Goal: Find specific page/section

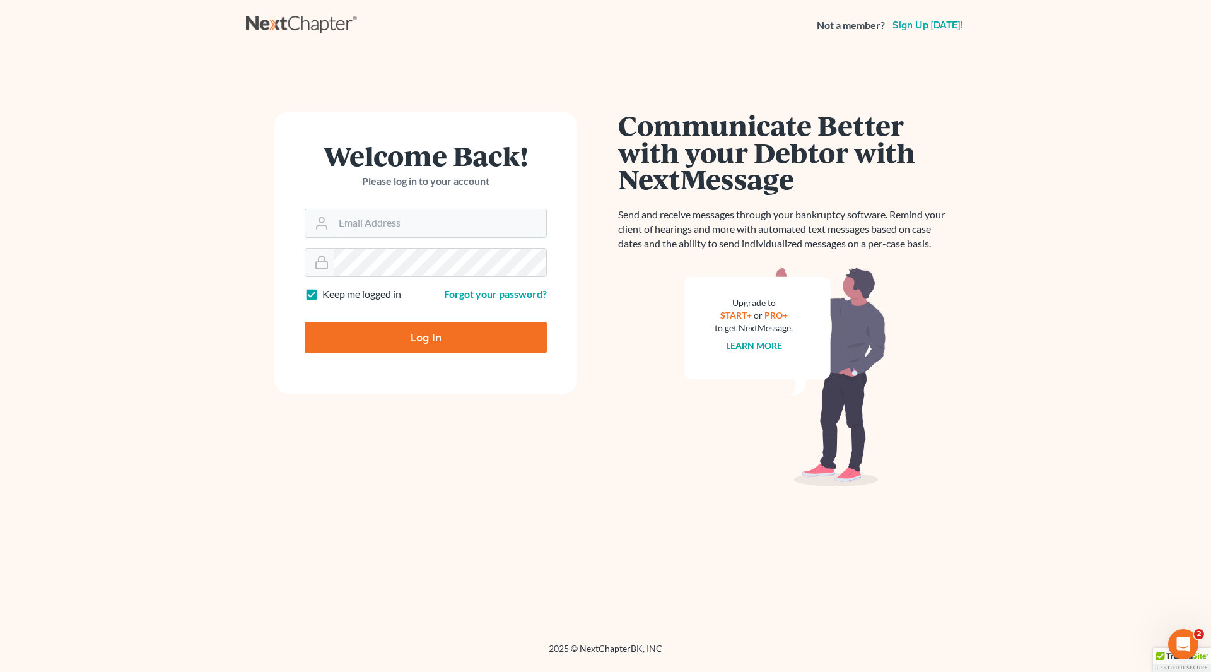
type input "wendy@cgwesq.com"
click at [439, 338] on input "Log In" at bounding box center [426, 338] width 242 height 32
type input "Thinking..."
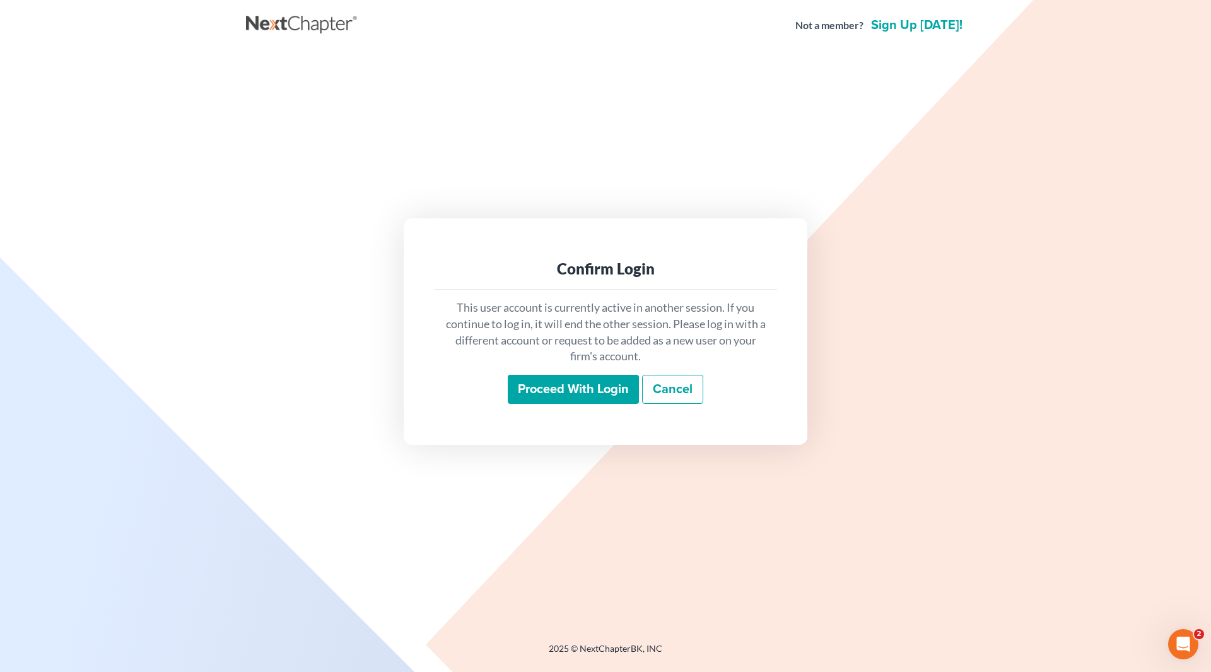
click at [591, 391] on input "Proceed with login" at bounding box center [573, 389] width 131 height 29
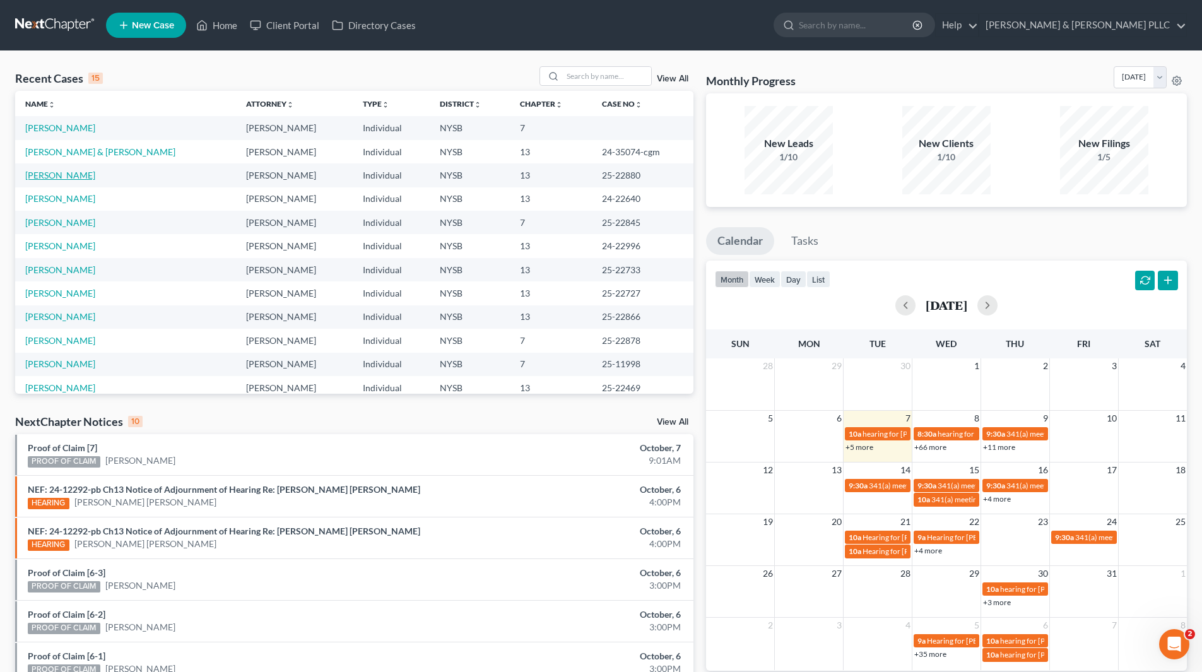
click at [83, 175] on link "Schullere, Elvina" at bounding box center [60, 175] width 70 height 11
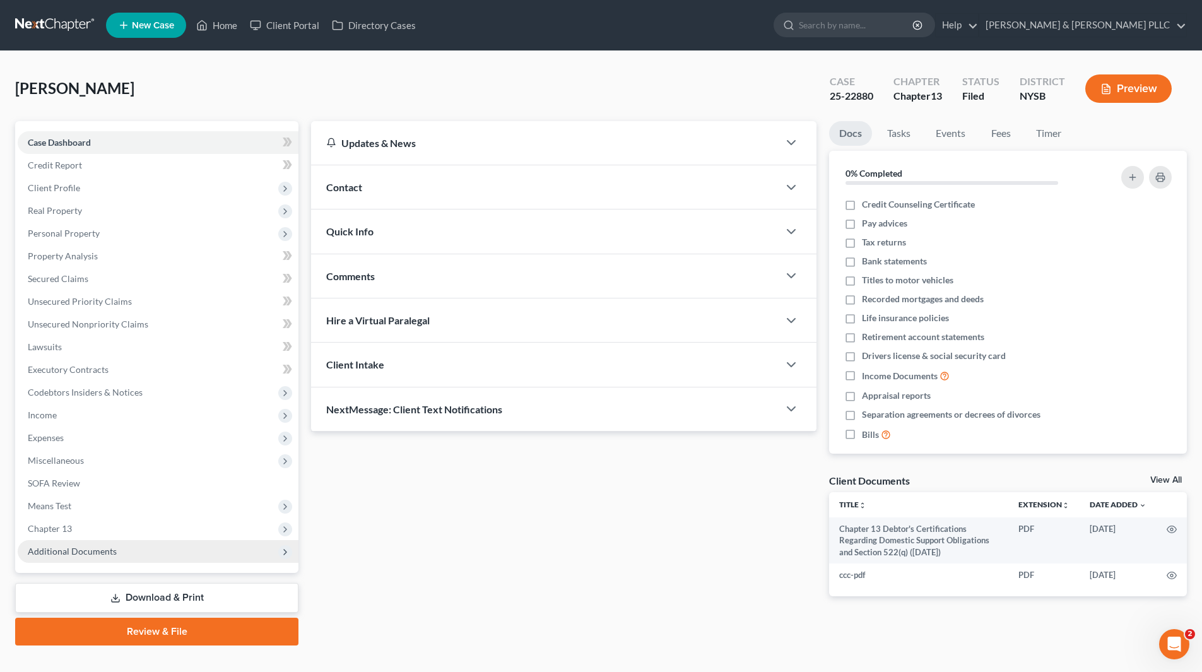
click at [110, 555] on span "Additional Documents" at bounding box center [72, 551] width 89 height 11
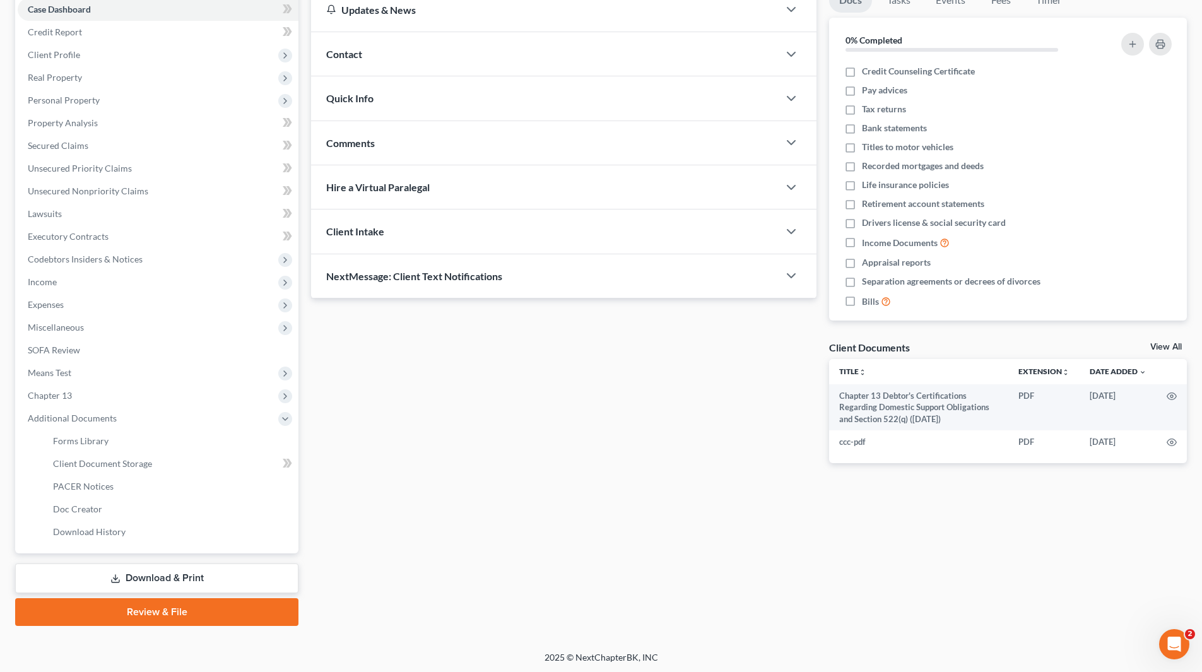
scroll to position [135, 0]
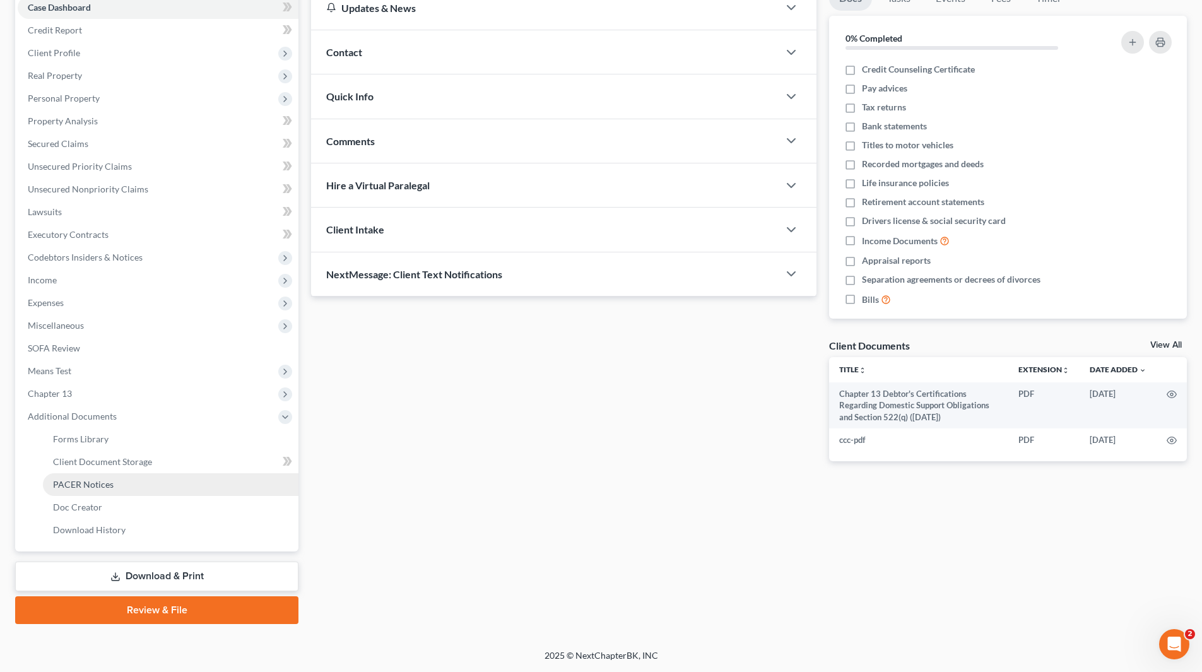
click at [107, 490] on link "PACER Notices" at bounding box center [170, 484] width 255 height 23
